Goal: Complete application form: Complete application form

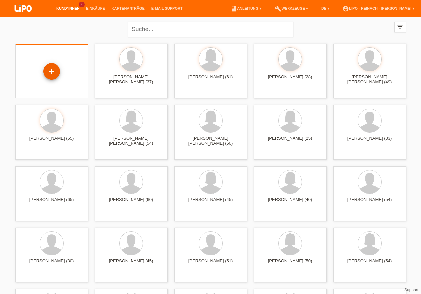
click at [55, 71] on div "+" at bounding box center [52, 71] width 16 height 11
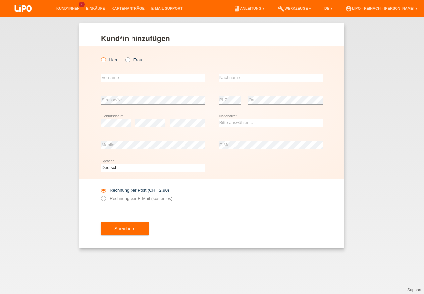
click at [100, 56] on icon at bounding box center [100, 56] width 0 height 0
click at [105, 61] on input "Herr" at bounding box center [103, 59] width 4 height 4
radio input "true"
click at [123, 76] on input "text" at bounding box center [153, 78] width 104 height 8
type input "A"
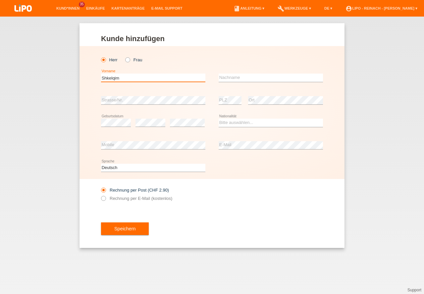
type input "Shkelqim"
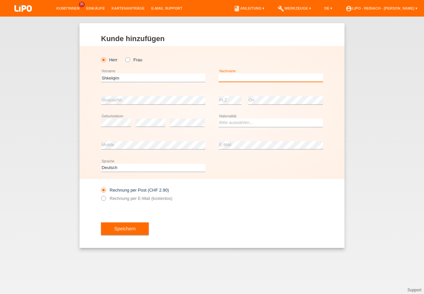
click at [229, 79] on input "text" at bounding box center [271, 78] width 104 height 8
type input "Veseli"
click at [233, 124] on select "Bitte auswählen... Schweiz Deutschland Liechtenstein Österreich ------------ Af…" at bounding box center [271, 123] width 104 height 8
select select "CH"
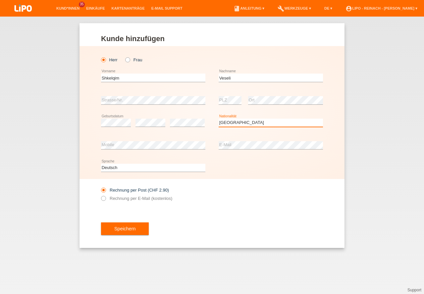
click at [0, 0] on option "Schweiz" at bounding box center [0, 0] width 0 height 0
click at [100, 195] on icon at bounding box center [100, 195] width 0 height 0
click at [105, 198] on input "Rechnung per E-Mail (kostenlos)" at bounding box center [103, 200] width 4 height 8
radio input "true"
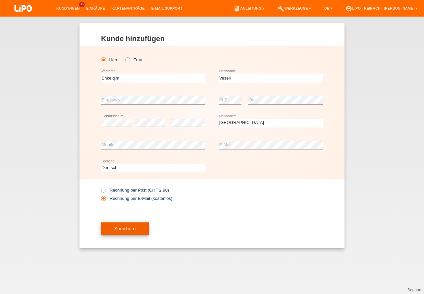
click at [119, 228] on button "Speichern" at bounding box center [125, 228] width 48 height 13
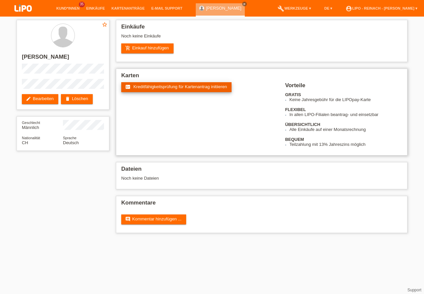
click at [171, 88] on span "Kreditfähigkeitsprüfung für Kartenantrag initiieren" at bounding box center [181, 86] width 94 height 5
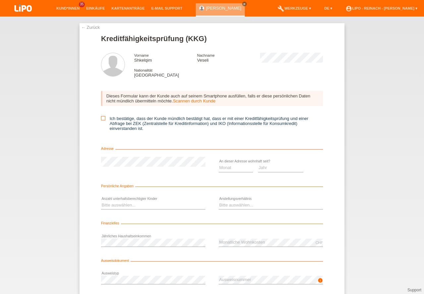
click at [104, 117] on icon at bounding box center [103, 118] width 4 height 4
click at [104, 117] on input "Ich bestätige, dass der Kunde mündlich bestätigt hat, dass er mit einer Kreditf…" at bounding box center [103, 118] width 4 height 4
checkbox input "true"
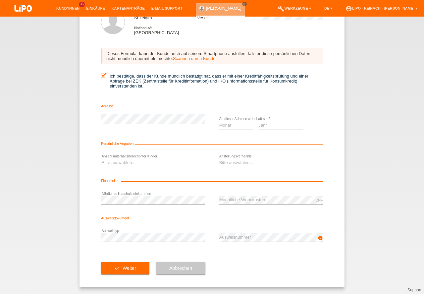
click at [220, 116] on div "Monat 01 02 03 04 05 06 07 08 09 10 11 12 error" at bounding box center [236, 125] width 34 height 23
click at [223, 124] on select "Monat 01 02 03 04 05 06 07 08 09 10" at bounding box center [236, 125] width 34 height 8
select select "01"
click at [0, 0] on option "01" at bounding box center [0, 0] width 0 height 0
click at [262, 126] on select "Jahr 2025 2024 2023 2022 2021 2020 2019 2018 2017 2016 2015 2014 2013 2012 2011…" at bounding box center [281, 125] width 46 height 8
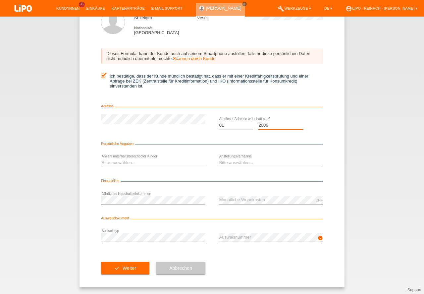
scroll to position [0, 0]
select select "2006"
click at [0, 0] on option "2006" at bounding box center [0, 0] width 0 height 0
click at [227, 124] on select "Monat 01 02 03 04 05 06 07 08 09 10" at bounding box center [236, 125] width 34 height 8
select select "02"
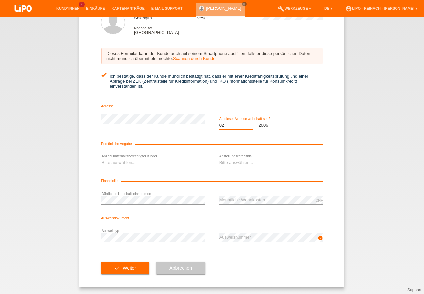
click at [0, 0] on option "02" at bounding box center [0, 0] width 0 height 0
click at [117, 162] on select "Bitte auswählen... 0 1 2 3 4 5 6 7 8 9" at bounding box center [153, 163] width 104 height 8
select select "2"
click at [0, 0] on option "2" at bounding box center [0, 0] width 0 height 0
click at [251, 161] on select "Bitte auswählen... Unbefristet Befristet Lehrling/Student Pensioniert Nicht arb…" at bounding box center [271, 163] width 104 height 8
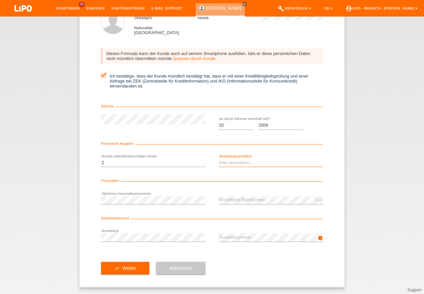
select select "UNLIMITED"
click at [0, 0] on option "Unbefristet" at bounding box center [0, 0] width 0 height 0
click at [419, 172] on div "← Zurück Kreditfähigkeitsprüfung (KKG) Vorname Shkelqim Nachname Veseli Nationa…" at bounding box center [212, 155] width 424 height 277
click at [117, 271] on button "check Weiter" at bounding box center [125, 268] width 48 height 13
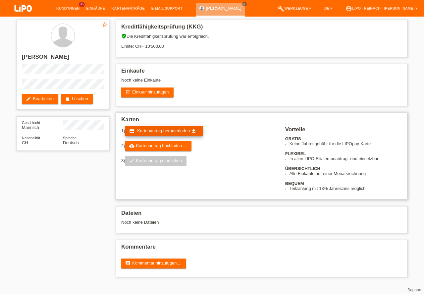
click at [159, 131] on span "Kartenantrag herunterladen" at bounding box center [163, 130] width 53 height 5
click at [375, 9] on link "account_circle LIPO - Reinach - [PERSON_NAME] ▾" at bounding box center [381, 8] width 79 height 4
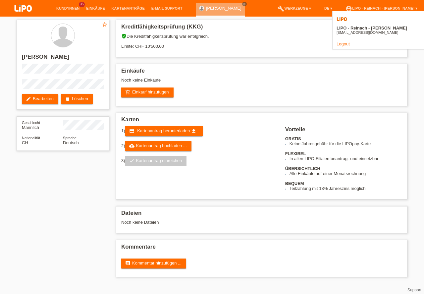
click at [342, 41] on link "Logout" at bounding box center [343, 43] width 13 height 5
